Goal: Information Seeking & Learning: Learn about a topic

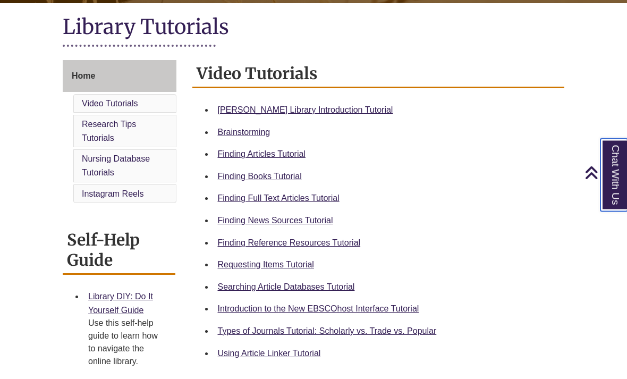
scroll to position [236, 0]
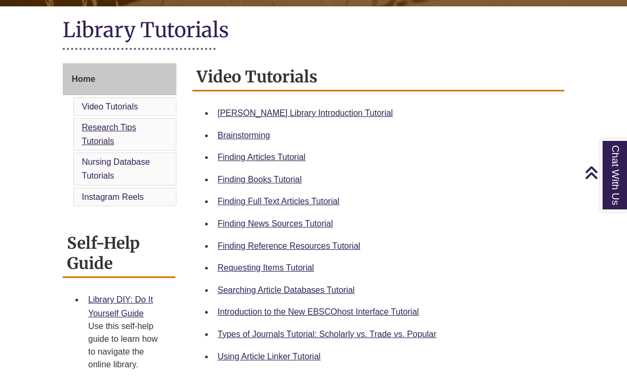
click at [112, 137] on link "Research Tips Tutorials" at bounding box center [109, 134] width 54 height 23
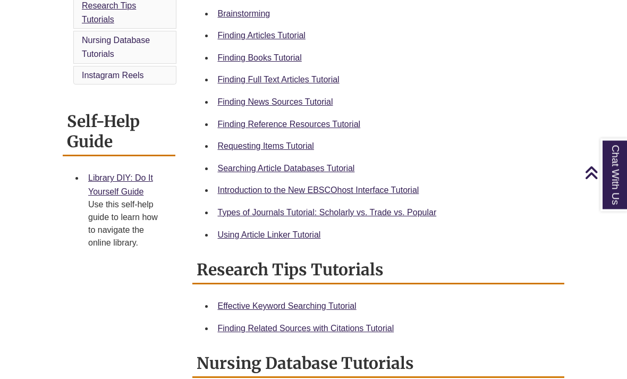
scroll to position [342, 0]
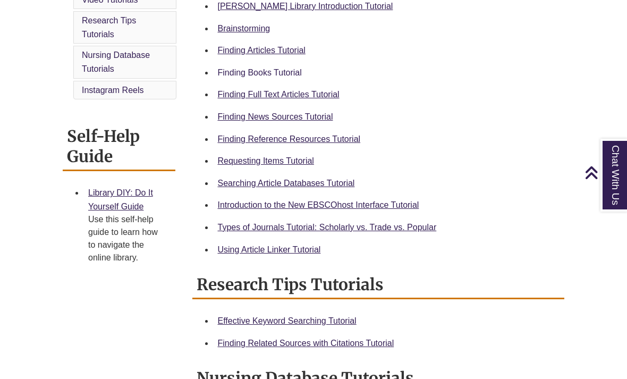
click at [264, 77] on link "Finding Books Tutorial" at bounding box center [260, 72] width 84 height 9
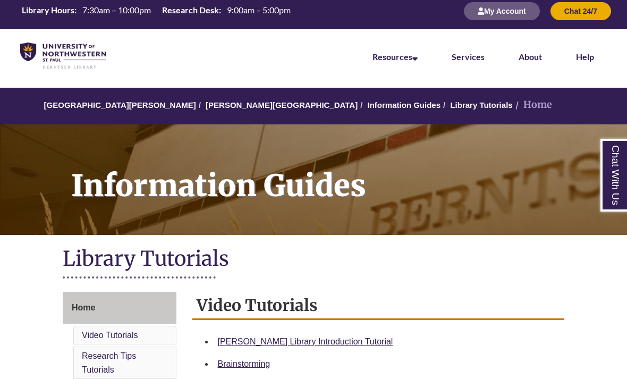
scroll to position [6, 0]
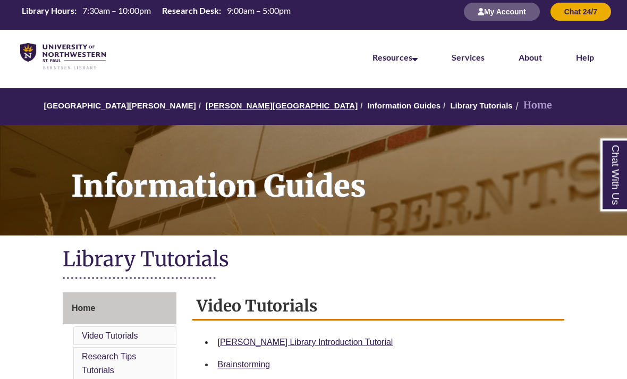
click at [238, 108] on link "[PERSON_NAME][GEOGRAPHIC_DATA]" at bounding box center [282, 106] width 152 height 9
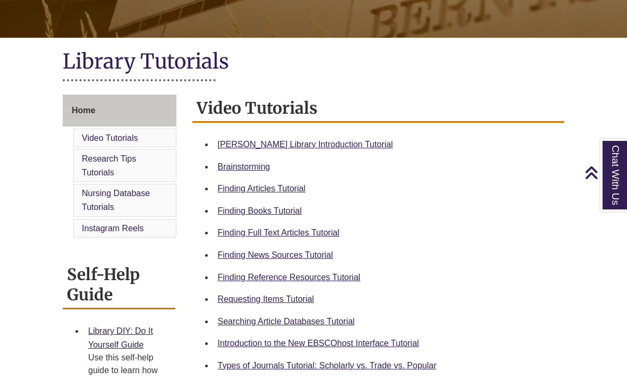
scroll to position [207, 0]
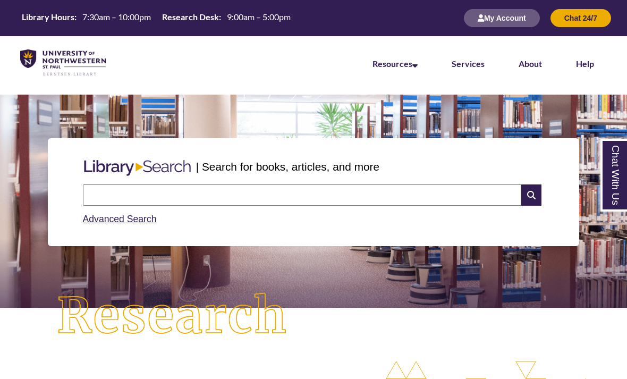
click at [284, 198] on input "text" at bounding box center [302, 195] width 439 height 21
click at [124, 201] on input "**********" at bounding box center [302, 195] width 439 height 21
click at [133, 196] on input "**********" at bounding box center [302, 195] width 439 height 21
click at [136, 195] on input "**********" at bounding box center [302, 195] width 439 height 21
type input "*"
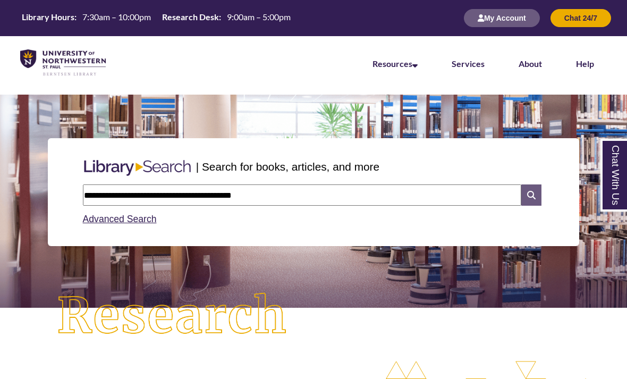
type input "**********"
click at [534, 197] on icon at bounding box center [532, 195] width 20 height 21
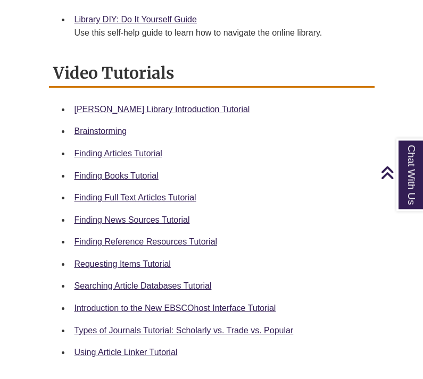
scroll to position [448, 0]
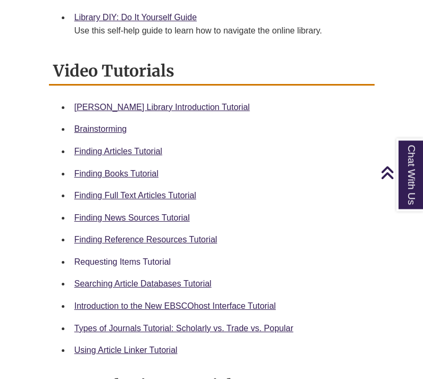
click at [158, 264] on link "Requesting Items Tutorial" at bounding box center [122, 262] width 96 height 9
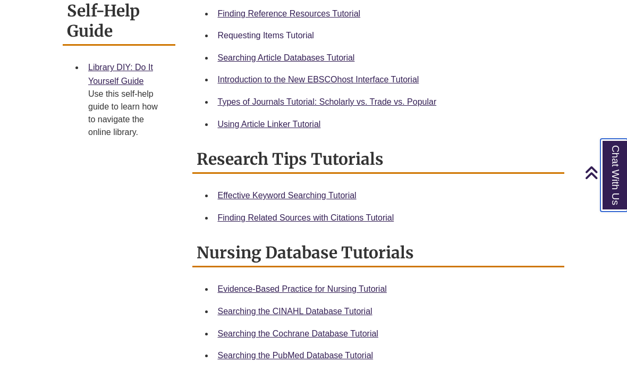
scroll to position [468, 0]
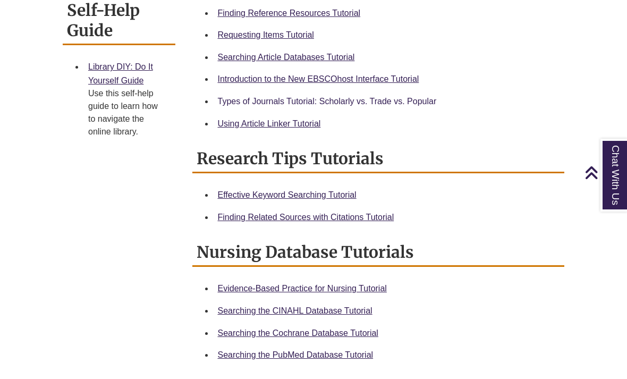
click at [420, 99] on link "Types of Journals Tutorial: Scholarly vs. Trade vs. Popular" at bounding box center [327, 101] width 219 height 9
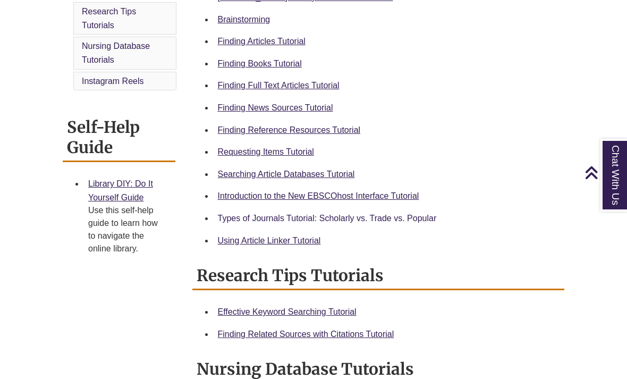
scroll to position [350, 0]
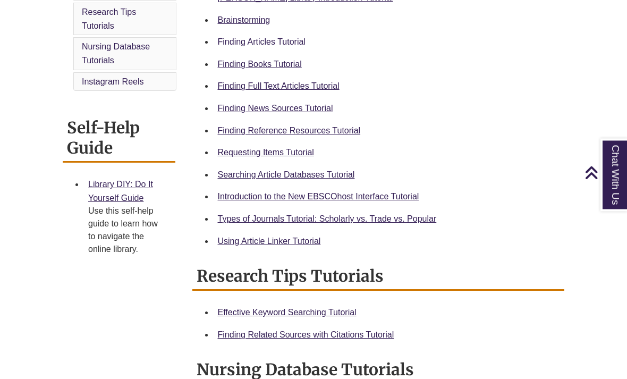
click at [274, 41] on link "Finding Articles Tutorial" at bounding box center [262, 42] width 88 height 9
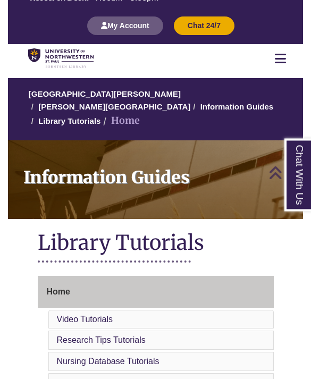
scroll to position [0, 0]
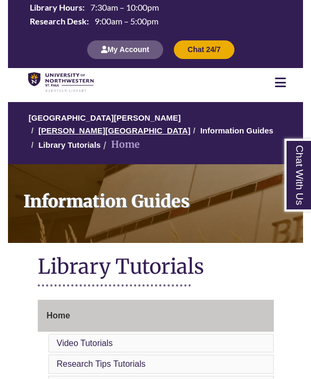
click at [190, 126] on link "[PERSON_NAME][GEOGRAPHIC_DATA]" at bounding box center [114, 130] width 152 height 9
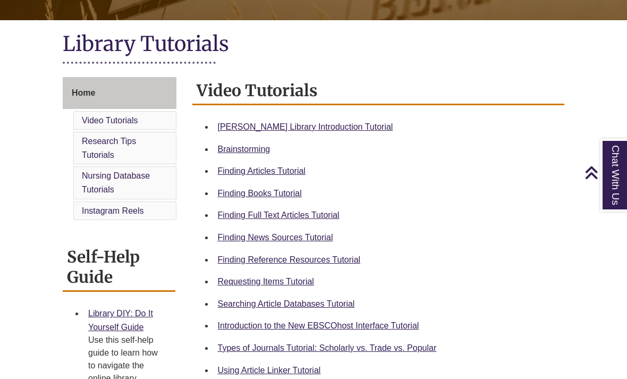
scroll to position [222, 0]
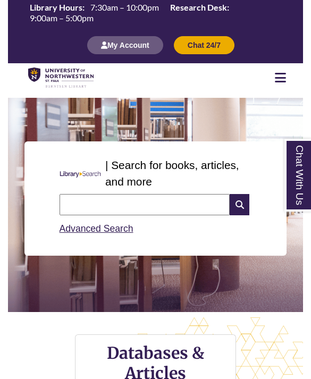
click at [172, 209] on input "text" at bounding box center [145, 204] width 171 height 21
type input "**********"
click at [237, 211] on icon at bounding box center [240, 204] width 20 height 21
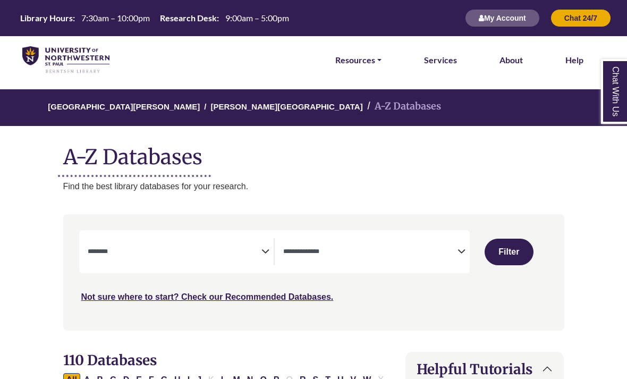
click at [262, 248] on textarea "Search" at bounding box center [175, 252] width 174 height 9
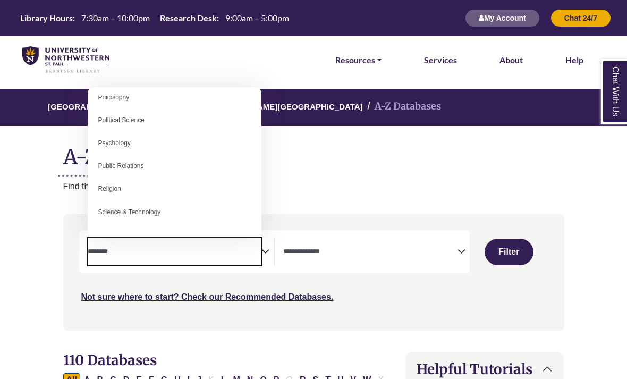
scroll to position [811, 0]
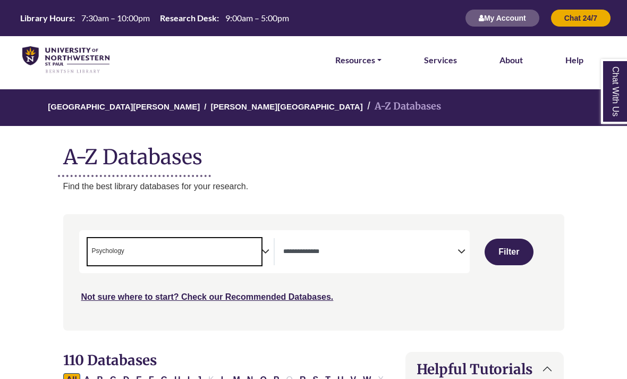
click at [311, 252] on textarea "Search" at bounding box center [370, 252] width 174 height 9
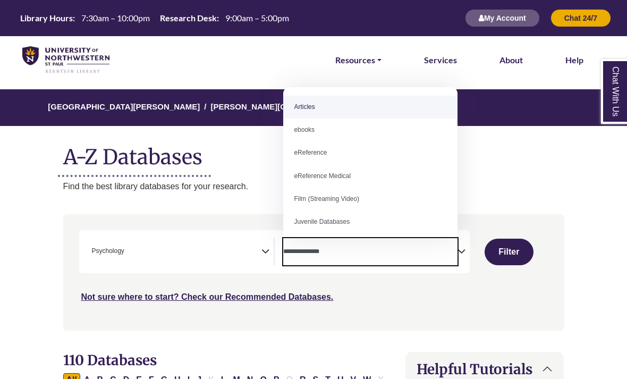
scroll to position [-6, 0]
click at [311, 182] on p "Find the best library databases for your research." at bounding box center [313, 187] width 501 height 14
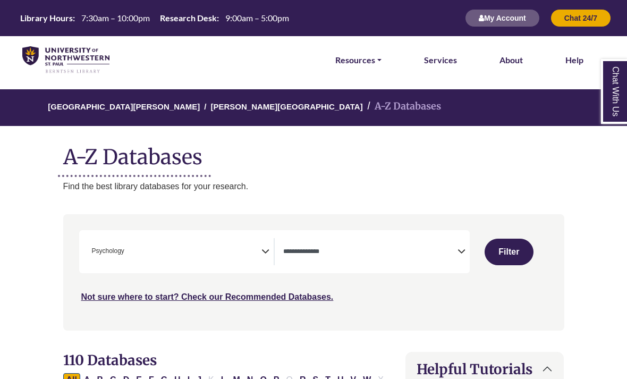
click at [311, 164] on h1 "A-Z Databases" at bounding box center [313, 153] width 501 height 32
click at [259, 248] on span "× Psychology" at bounding box center [175, 251] width 174 height 27
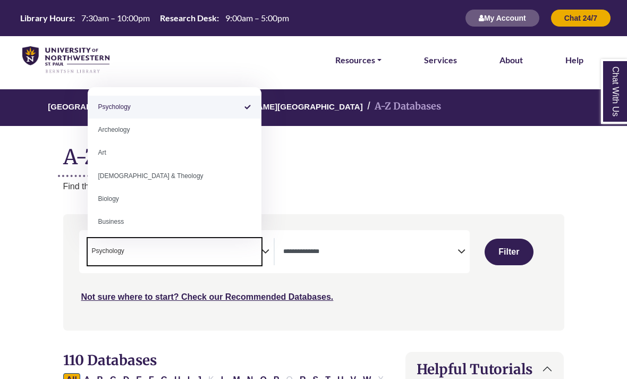
select select "*****"
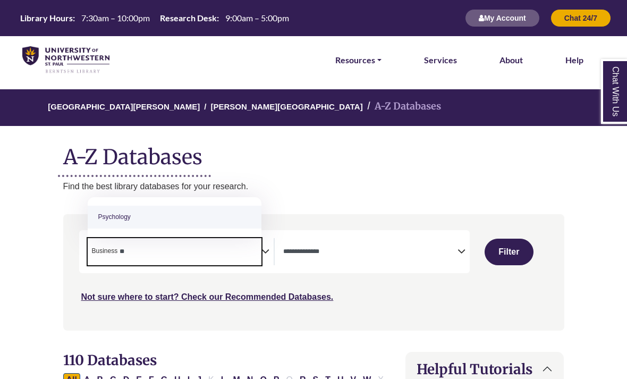
type textarea "*"
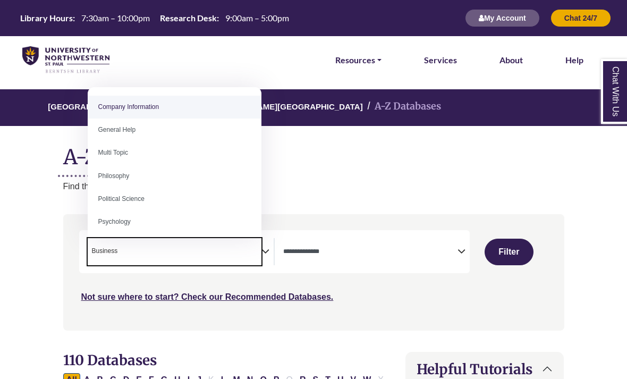
select select "Database Subject Filter"
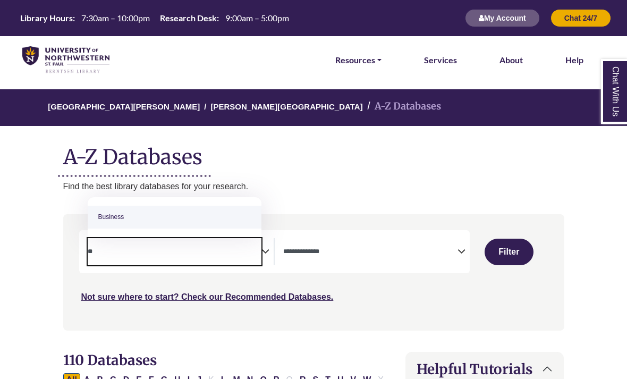
type textarea "*"
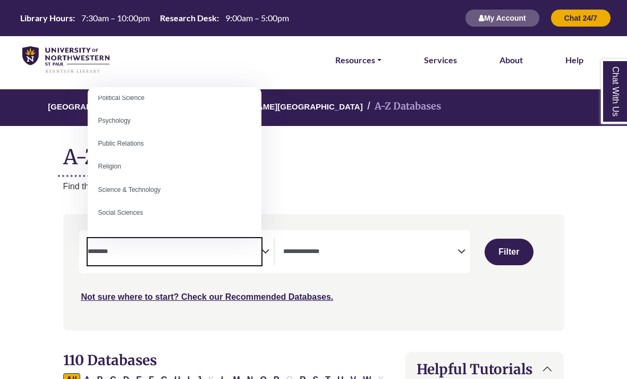
scroll to position [778, 0]
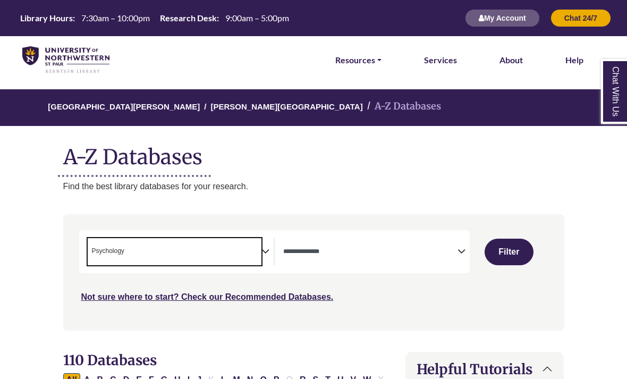
click at [231, 254] on span "× Psychology" at bounding box center [175, 251] width 174 height 27
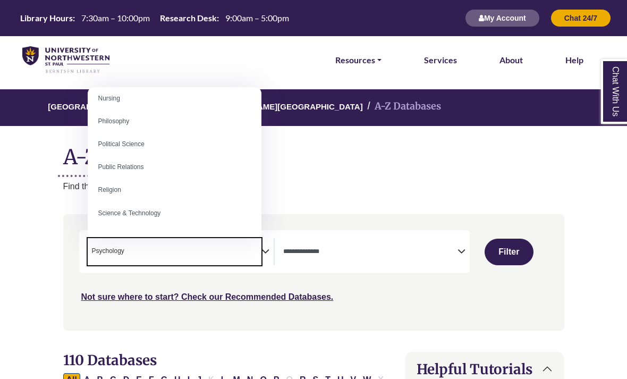
scroll to position [810, 0]
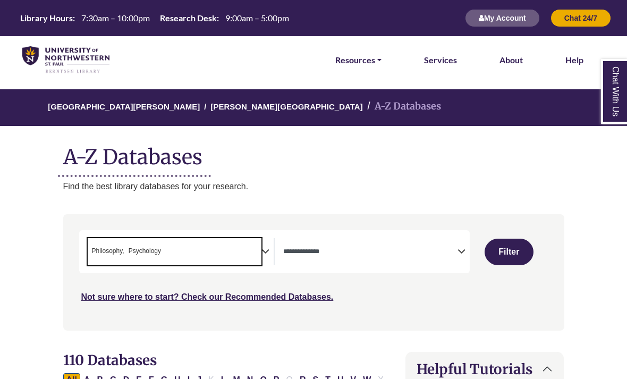
click at [254, 254] on span "× Philosophy × Psychology" at bounding box center [175, 251] width 174 height 27
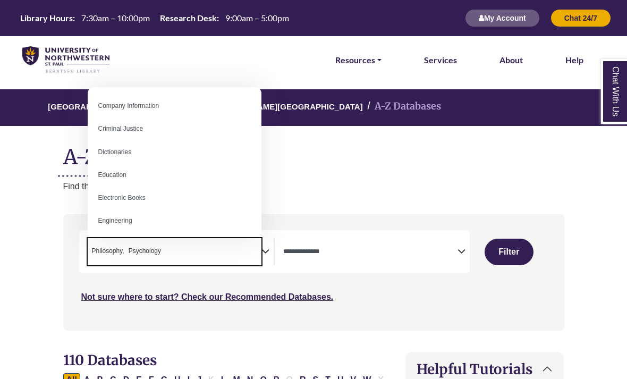
scroll to position [277, 0]
select select "*****"
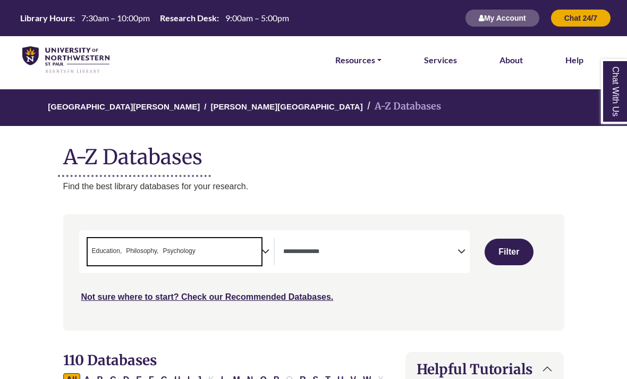
click at [258, 251] on span "× Education × Philosophy × Psychology" at bounding box center [175, 251] width 174 height 27
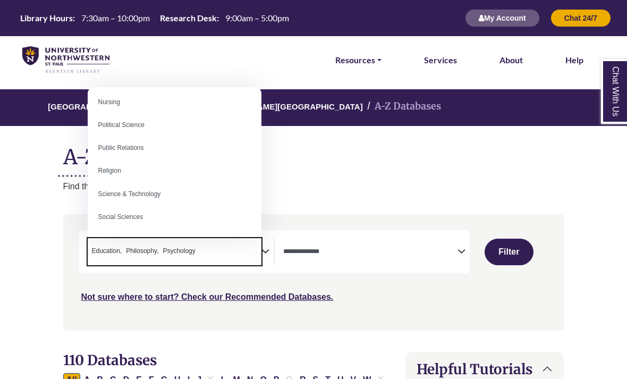
scroll to position [795, 0]
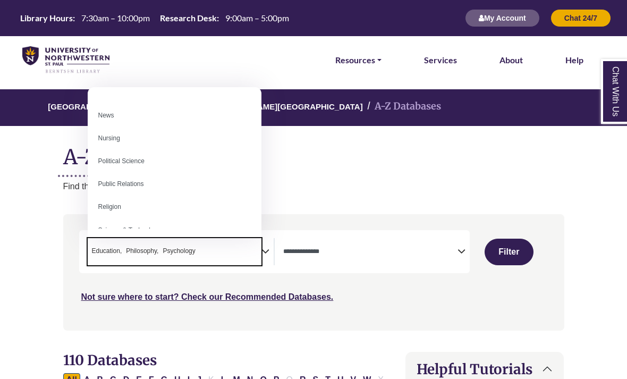
click at [311, 160] on h1 "A-Z Databases" at bounding box center [313, 153] width 501 height 32
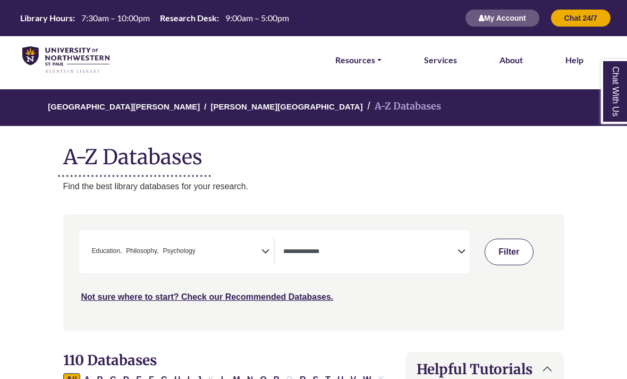
click at [311, 249] on button "Filter" at bounding box center [509, 252] width 49 height 27
select select "Database Types Filter"
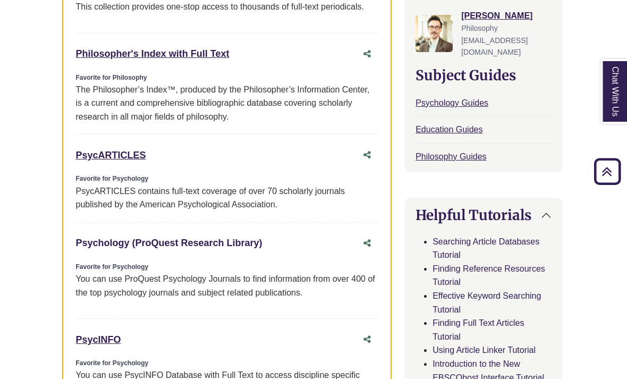
scroll to position [525, 1]
click at [224, 243] on link "Psychology (ProQuest Research Library) This link opens in a new window" at bounding box center [169, 243] width 187 height 11
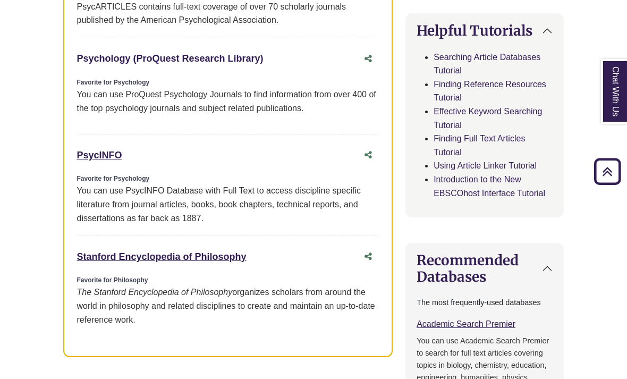
scroll to position [682, 0]
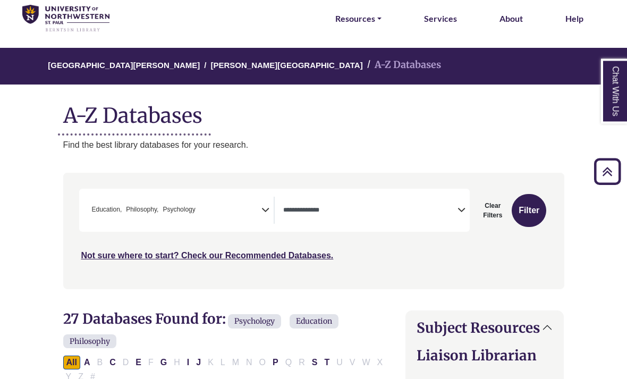
scroll to position [0, 0]
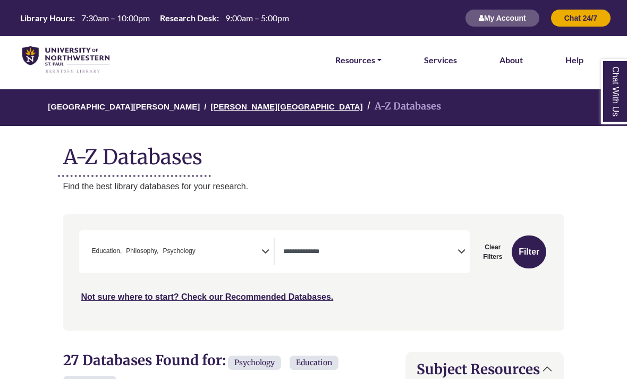
click at [231, 104] on link "[PERSON_NAME][GEOGRAPHIC_DATA]" at bounding box center [287, 105] width 152 height 11
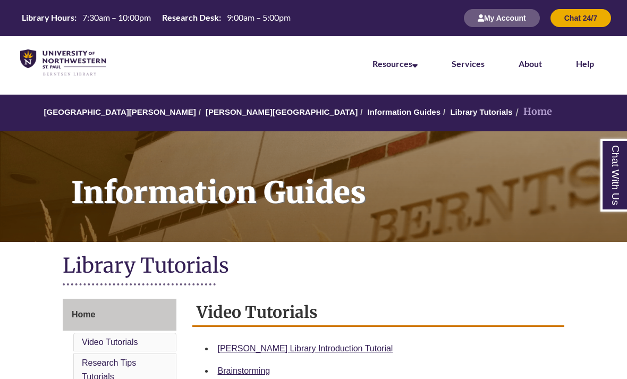
scroll to position [222, 0]
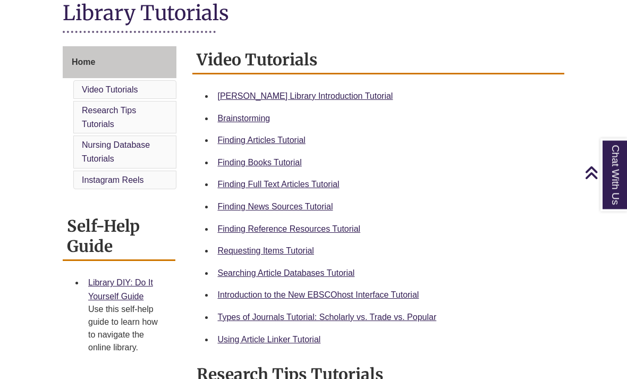
scroll to position [253, 0]
click at [271, 342] on link "Using Article Linker Tutorial" at bounding box center [269, 339] width 103 height 9
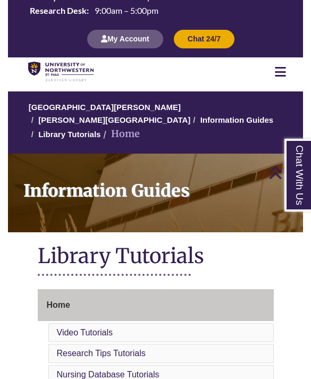
scroll to position [0, 0]
